Goal: Unclear: Unclear

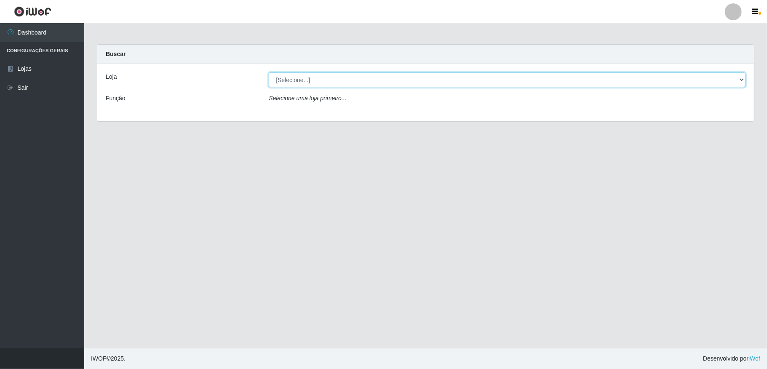
click at [388, 75] on select "[Selecione...] Atacado Vem - [STREET_ADDRESS]" at bounding box center [507, 79] width 477 height 15
select select "455"
click at [269, 72] on select "[Selecione...] Atacado Vem - [STREET_ADDRESS]" at bounding box center [507, 79] width 477 height 15
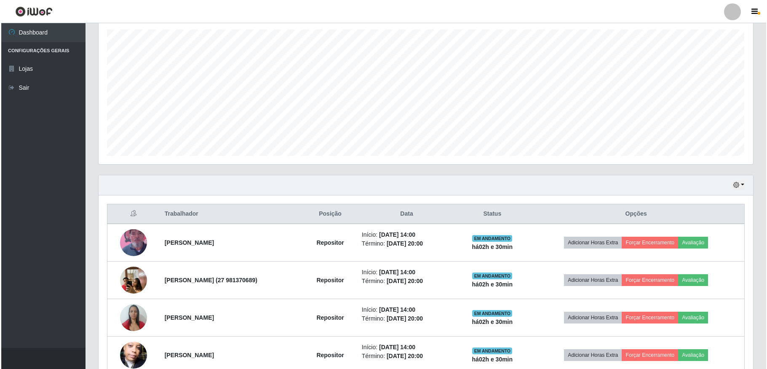
scroll to position [192, 0]
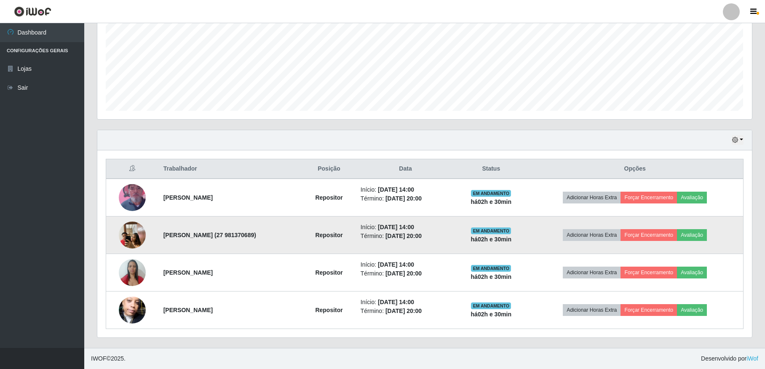
click at [132, 234] on img at bounding box center [132, 235] width 27 height 36
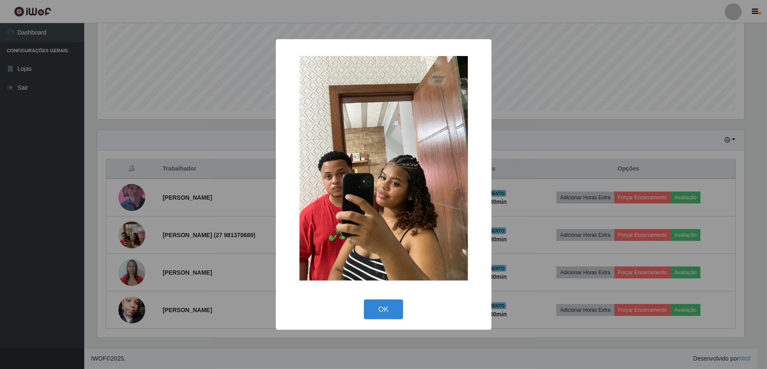
click at [135, 233] on div "× OK Cancel" at bounding box center [383, 184] width 767 height 369
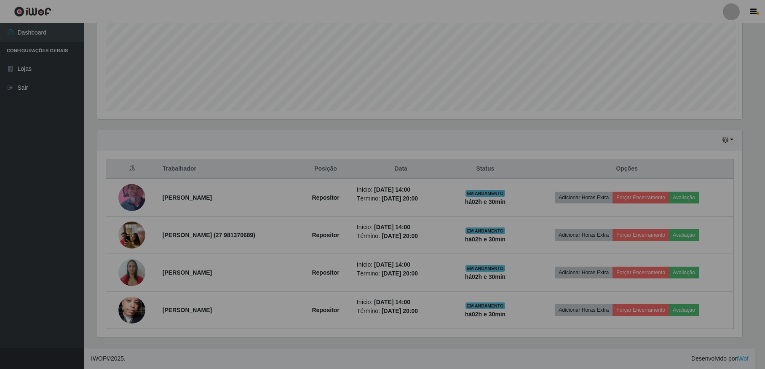
scroll to position [175, 654]
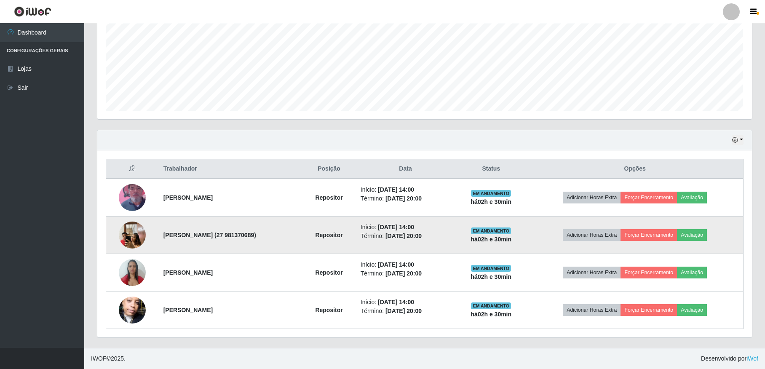
click at [127, 234] on img at bounding box center [132, 235] width 27 height 36
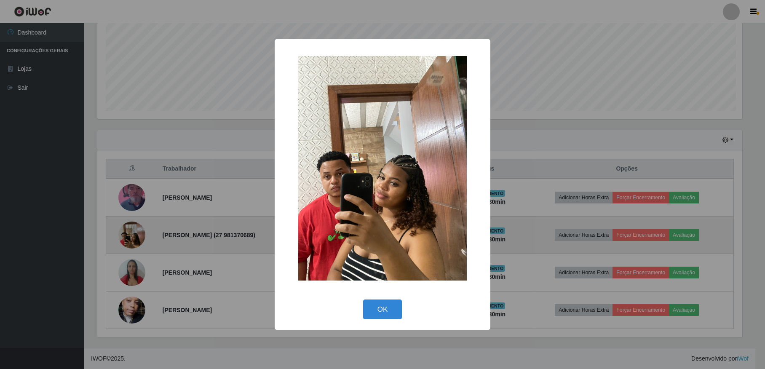
scroll to position [175, 647]
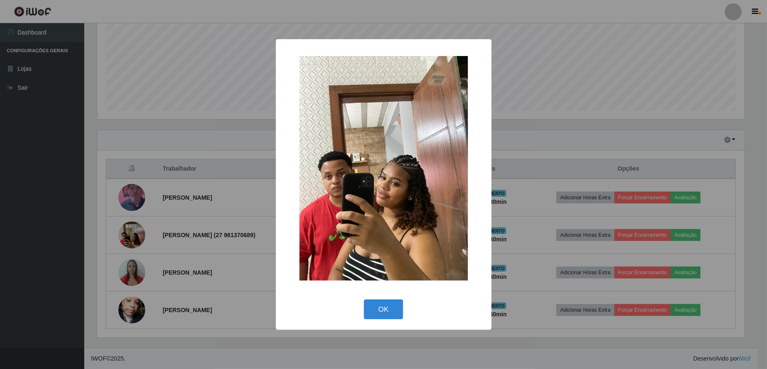
click at [128, 235] on div "× OK Cancel" at bounding box center [383, 184] width 767 height 369
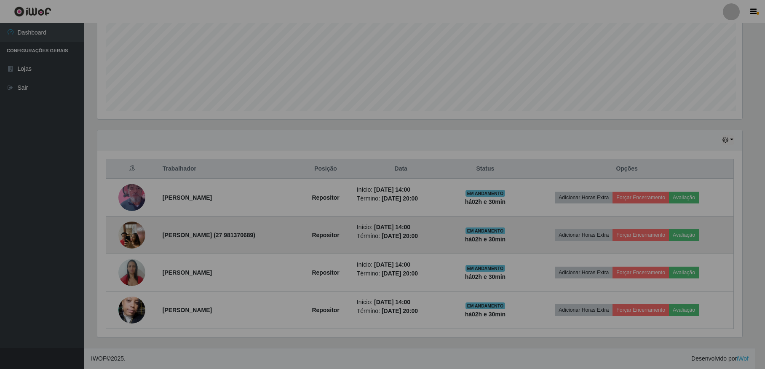
scroll to position [175, 654]
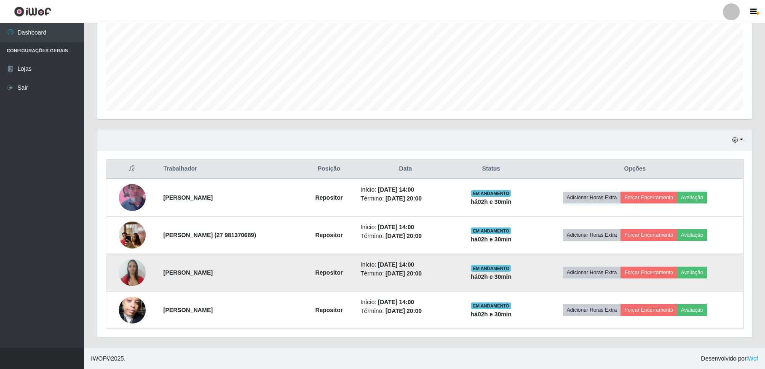
click at [127, 271] on img at bounding box center [132, 272] width 27 height 36
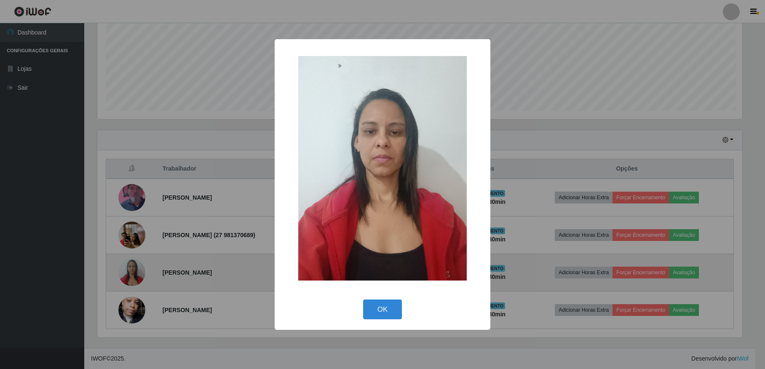
scroll to position [175, 647]
click at [127, 271] on div "× OK Cancel" at bounding box center [383, 184] width 767 height 369
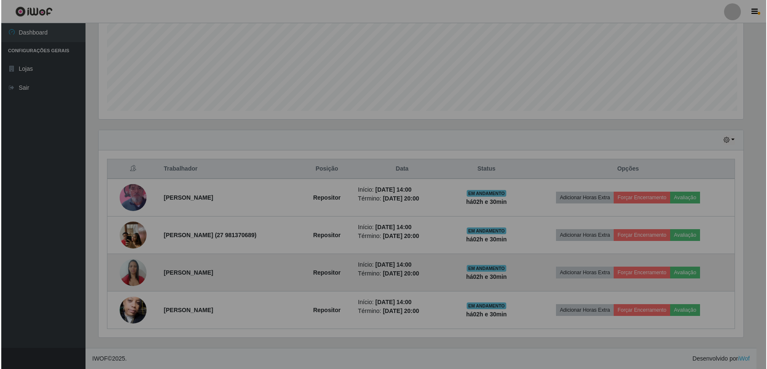
scroll to position [175, 654]
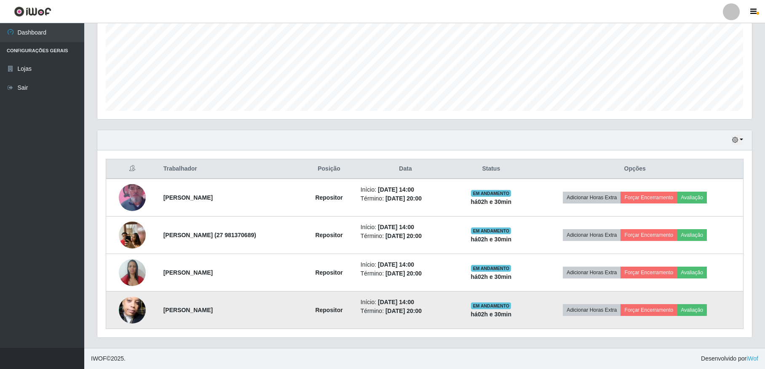
click at [133, 312] on img at bounding box center [132, 310] width 27 height 48
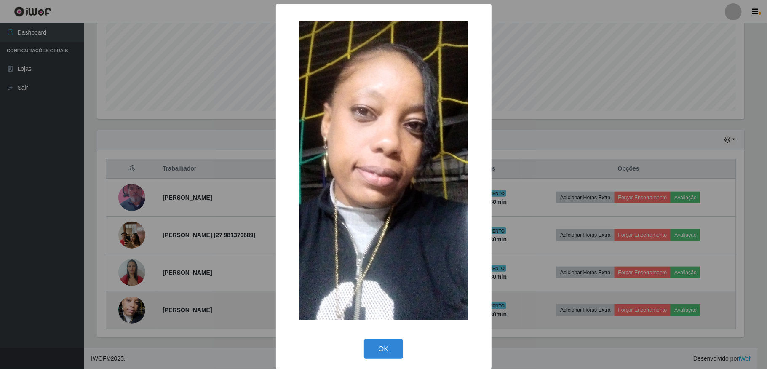
click at [133, 312] on div "× OK Cancel" at bounding box center [383, 184] width 767 height 369
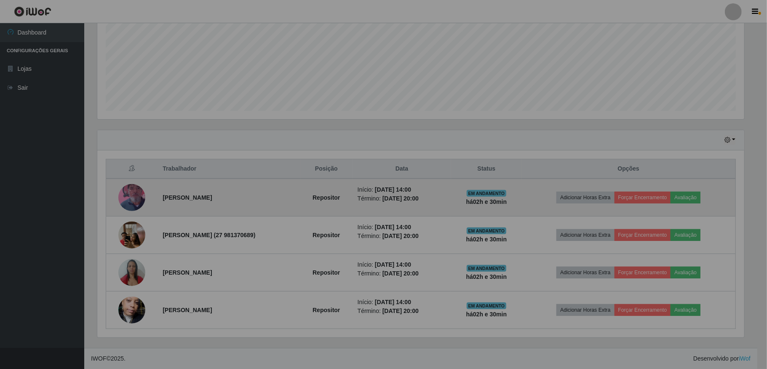
scroll to position [175, 654]
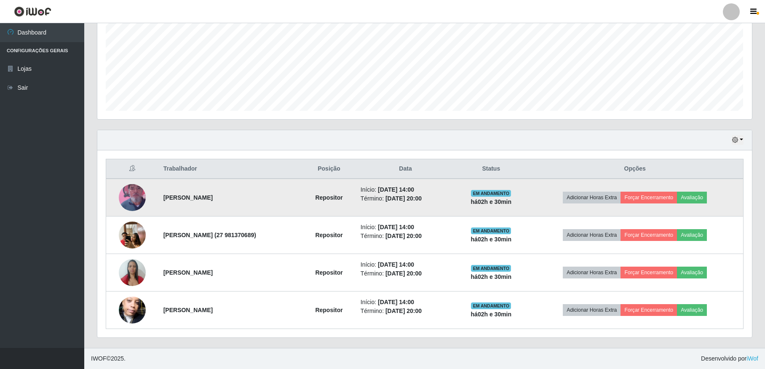
click at [131, 191] on img at bounding box center [132, 197] width 27 height 48
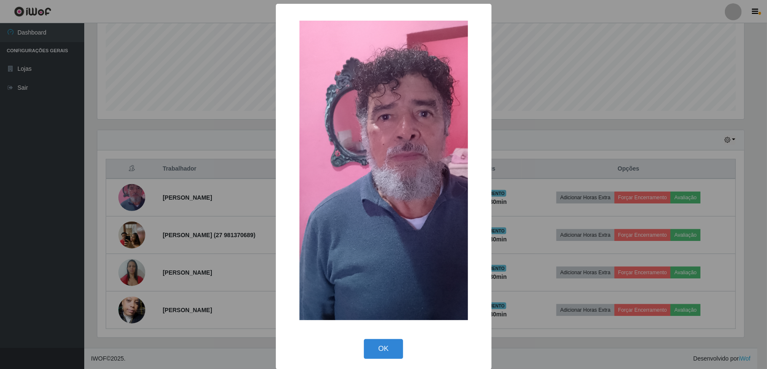
click at [132, 192] on div "× OK Cancel" at bounding box center [383, 184] width 767 height 369
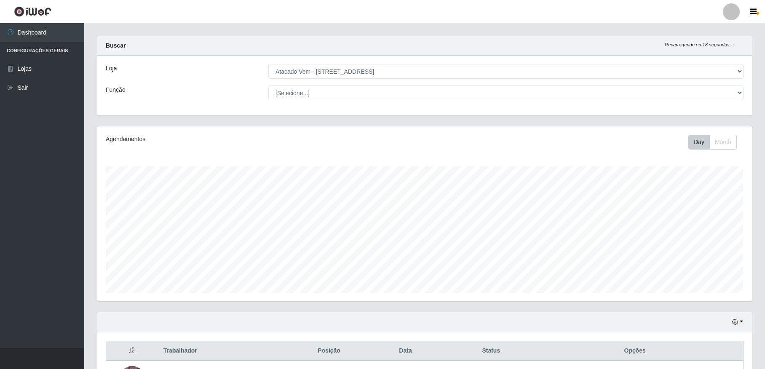
scroll to position [0, 0]
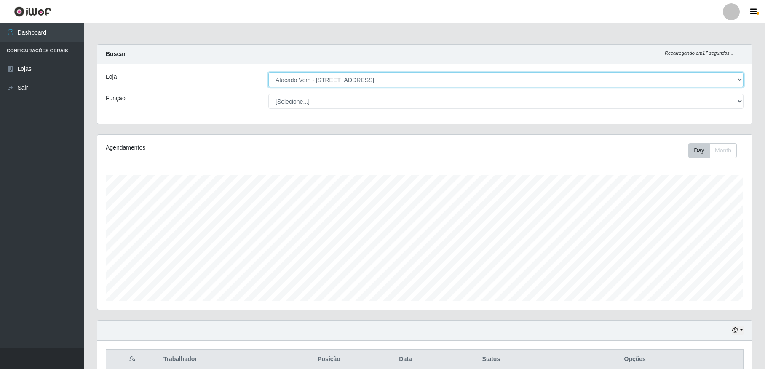
click at [738, 77] on select "[Selecione...] Atacado Vem - [STREET_ADDRESS]" at bounding box center [505, 79] width 475 height 15
click at [736, 80] on select "[Selecione...] Atacado Vem - [STREET_ADDRESS]" at bounding box center [505, 79] width 475 height 15
click at [682, 120] on div "Loja [Selecione...] Atacado Vem - Loja 36 [GEOGRAPHIC_DATA] Função [Selecione..…" at bounding box center [424, 94] width 654 height 60
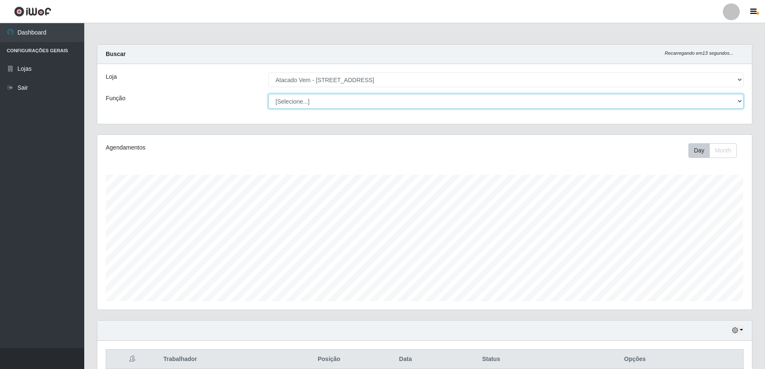
click at [730, 101] on select "[Selecione...] Carregador e Descarregador de Caminhão Carregador e Descarregado…" at bounding box center [505, 101] width 475 height 15
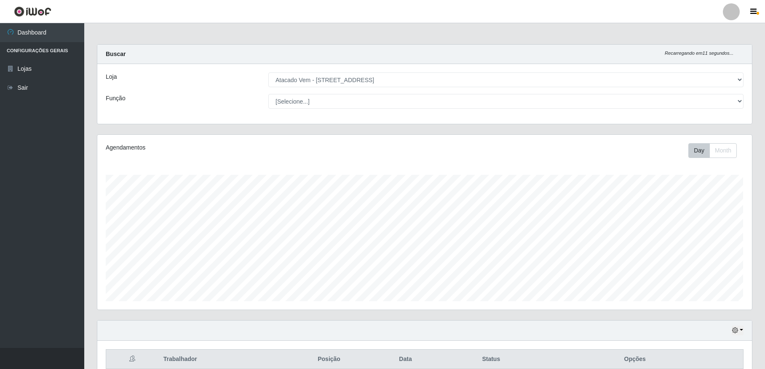
click at [243, 108] on div "Função" at bounding box center [180, 101] width 163 height 15
click at [758, 11] on button "button" at bounding box center [754, 12] width 21 height 12
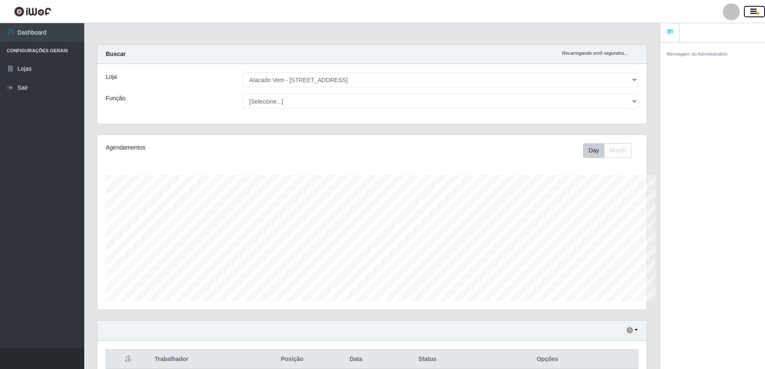
scroll to position [420858, 420484]
click at [758, 4] on header "Perfil Alterar Senha Sair" at bounding box center [382, 11] width 765 height 23
click at [758, 12] on button "button" at bounding box center [754, 12] width 21 height 12
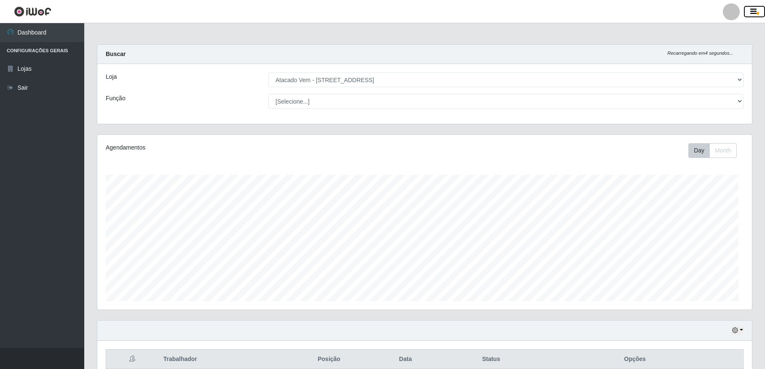
scroll to position [420858, 420379]
